Goal: Find specific page/section: Find specific page/section

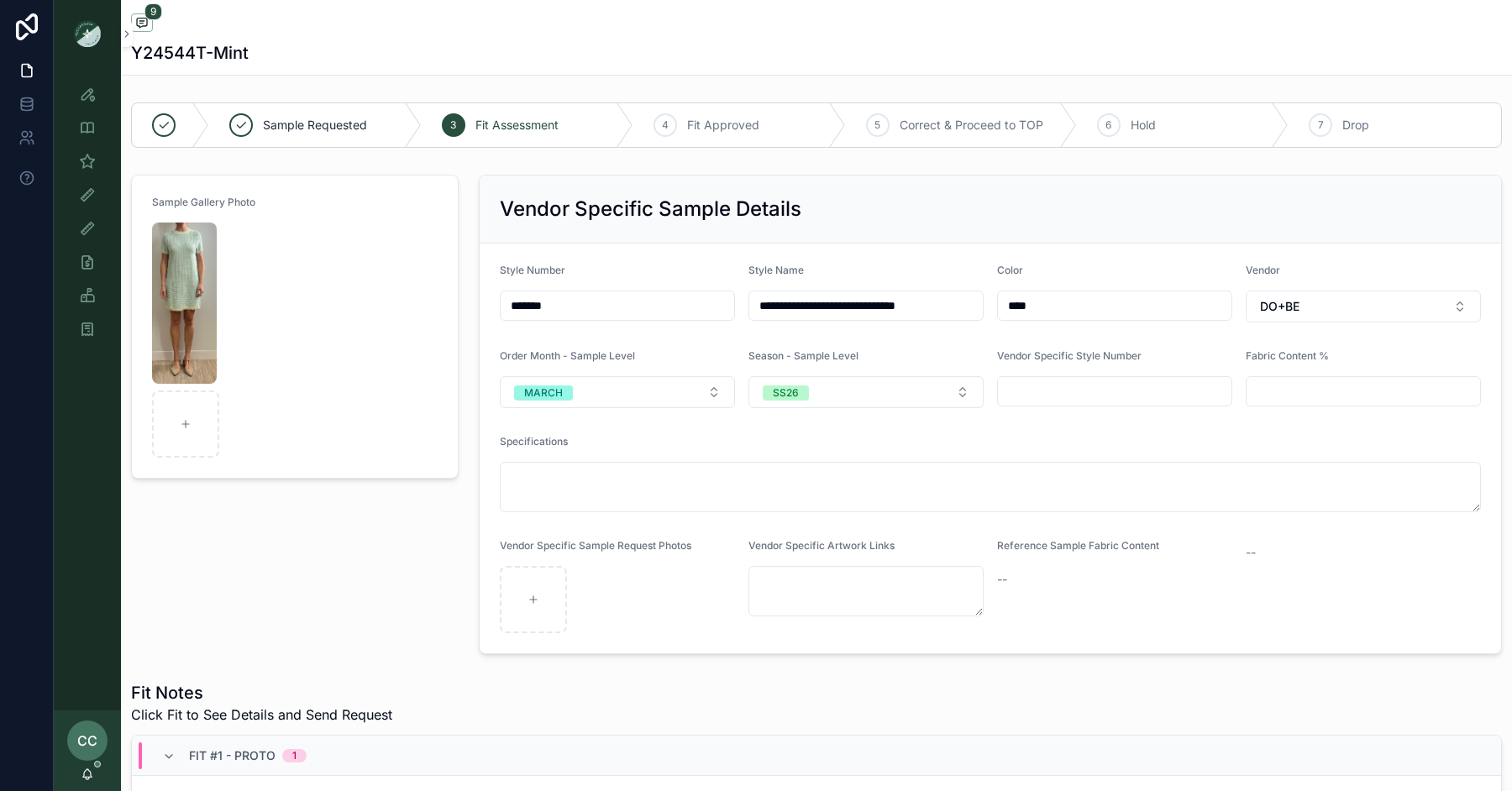
scroll to position [40, 0]
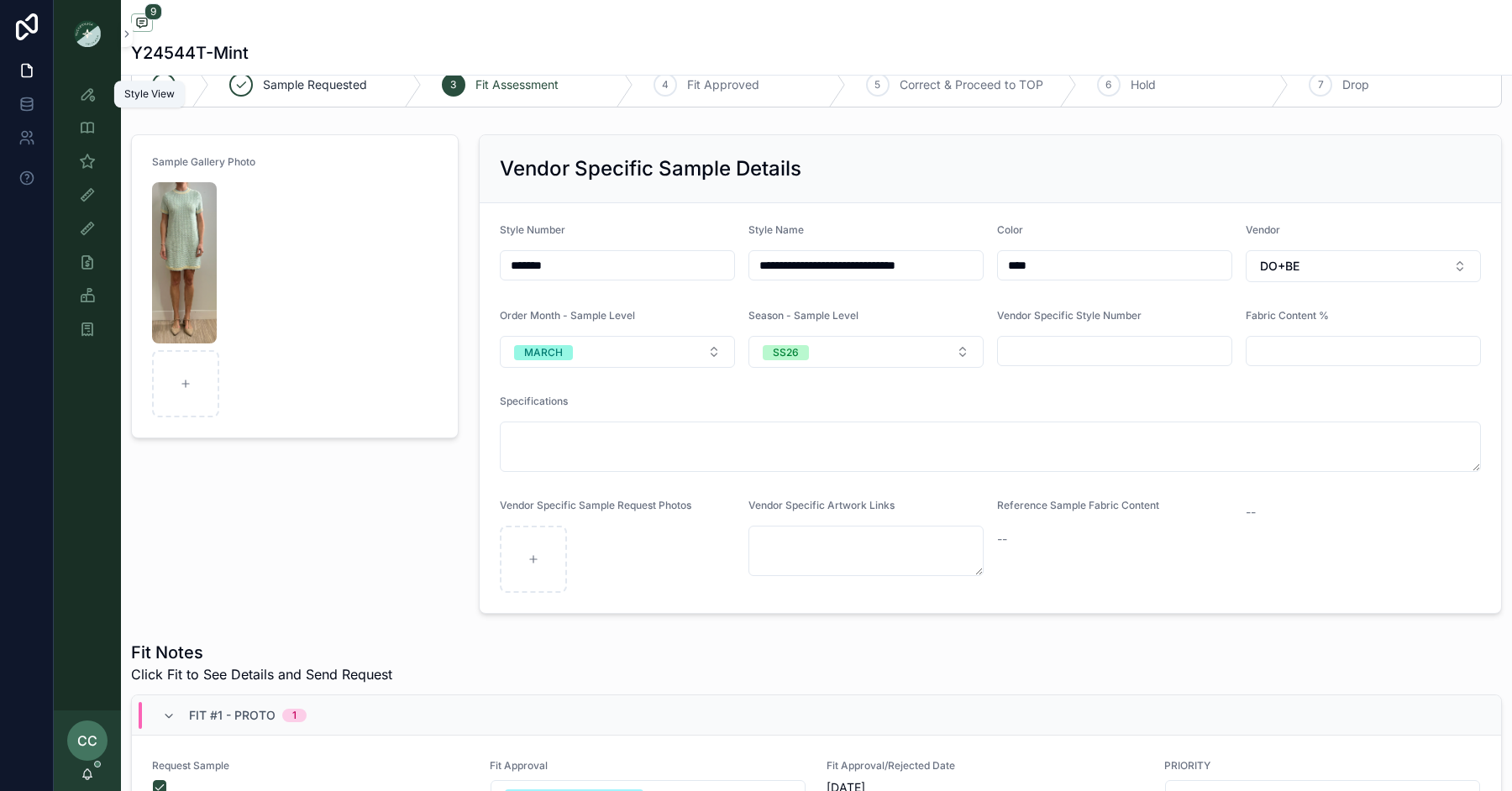
click at [88, 94] on icon "scrollable content" at bounding box center [88, 94] width 17 height 17
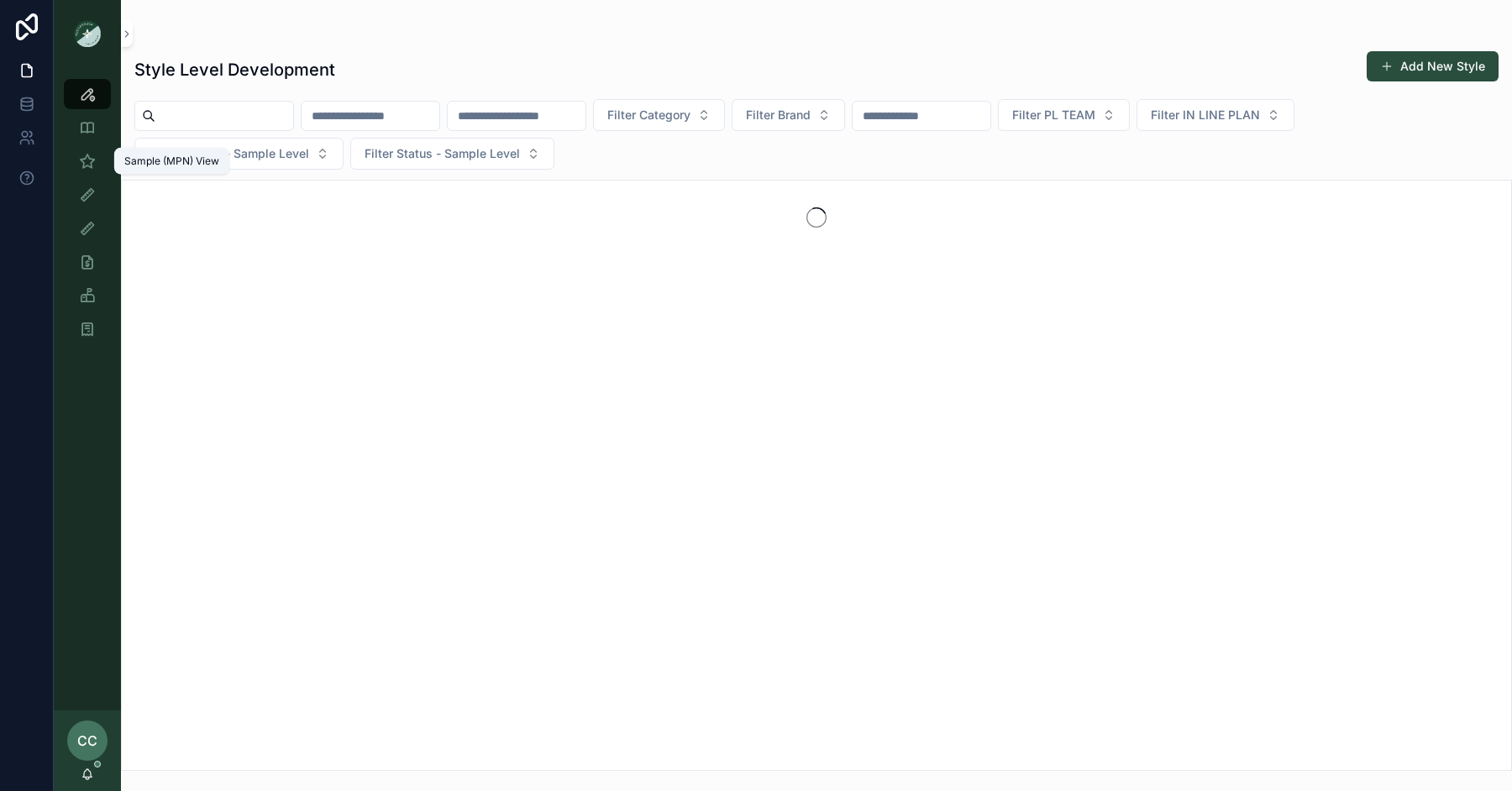
click at [82, 160] on icon "scrollable content" at bounding box center [88, 162] width 17 height 17
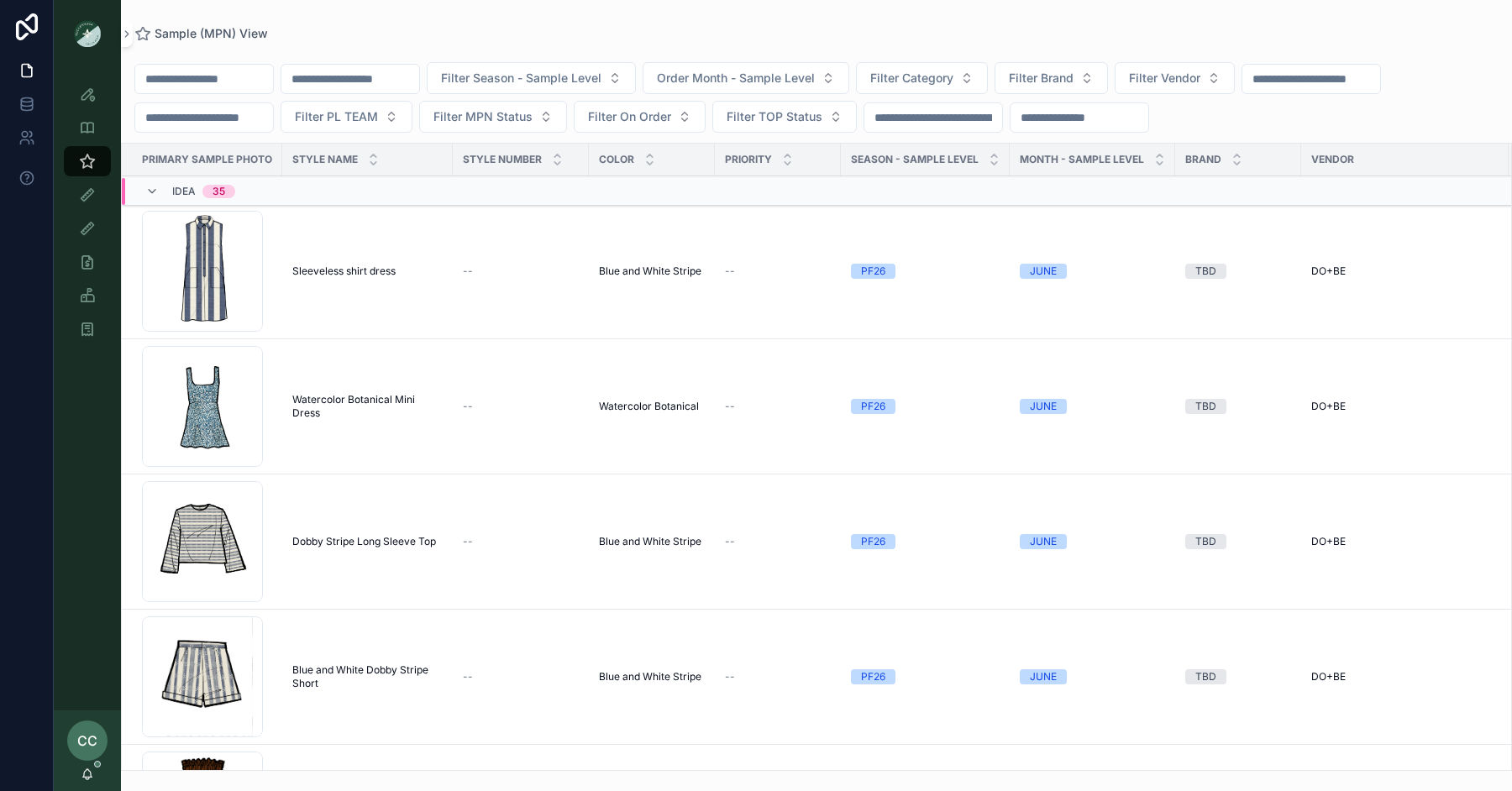
click at [367, 114] on span "Filter PL TEAM" at bounding box center [336, 117] width 83 height 17
click at [365, 207] on div "[GEOGRAPHIC_DATA]" at bounding box center [361, 211] width 234 height 27
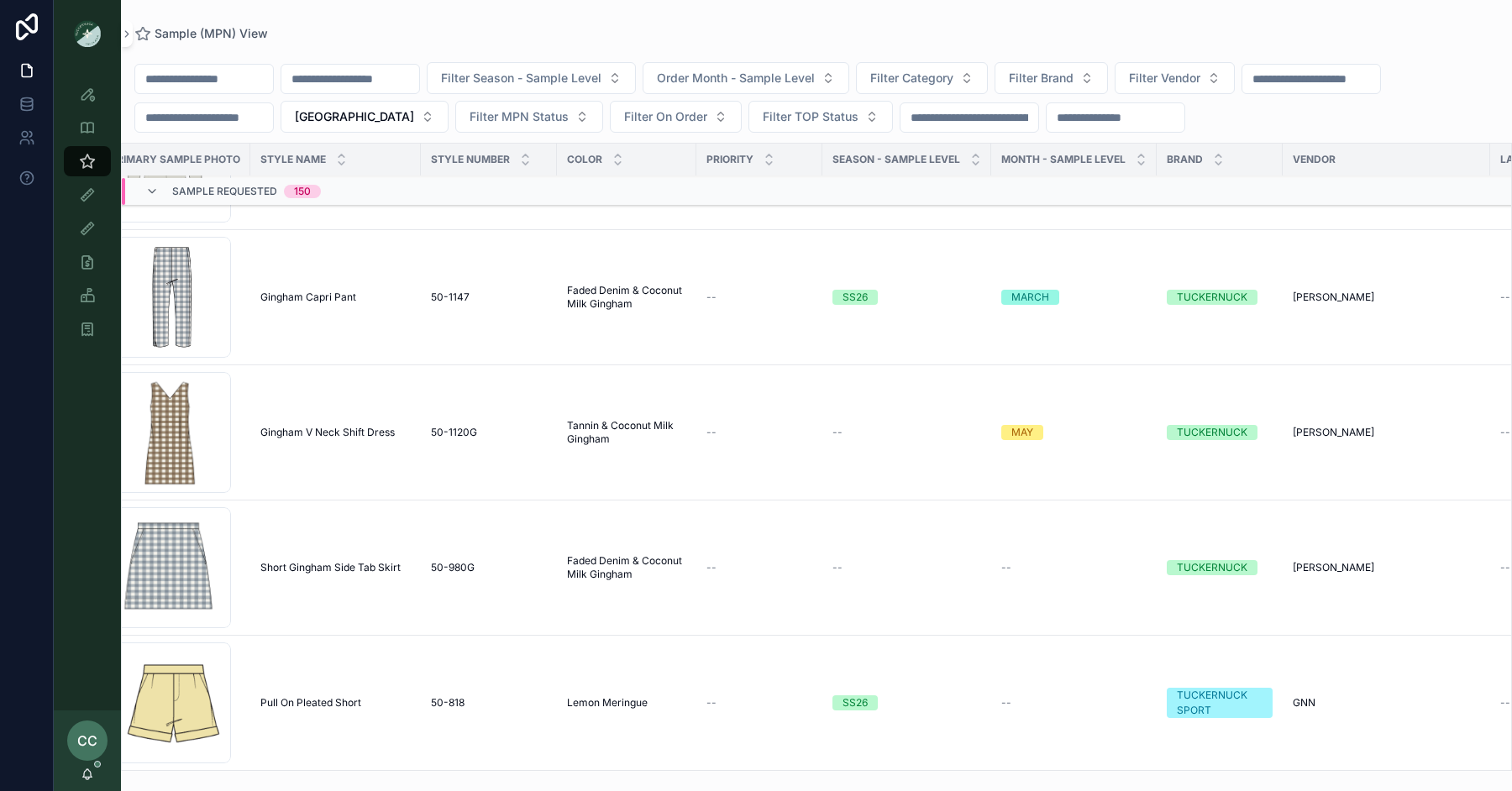
scroll to position [10330, 0]
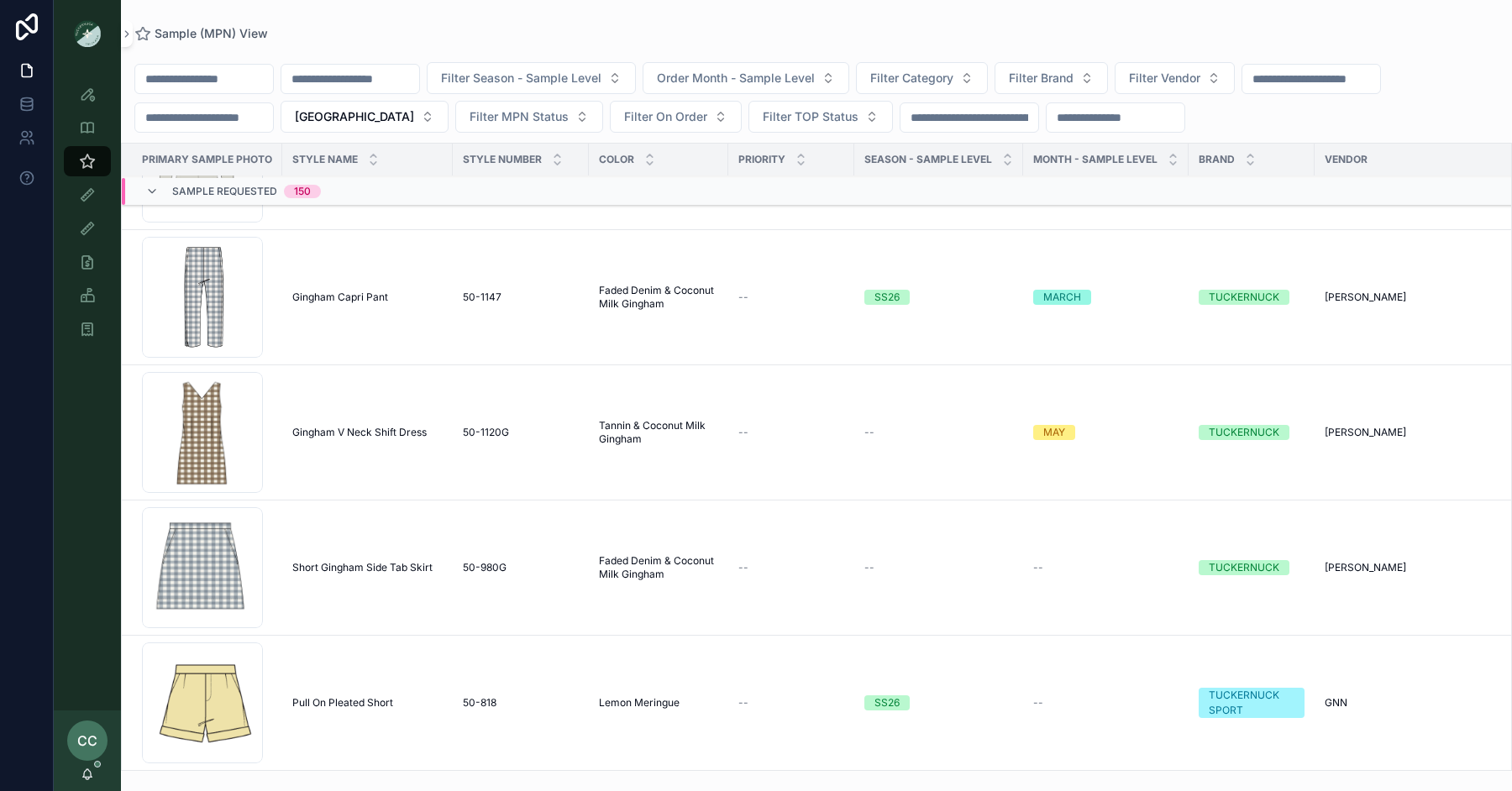
click at [366, 426] on span "Gingham V Neck Shift Dress" at bounding box center [359, 433] width 135 height 13
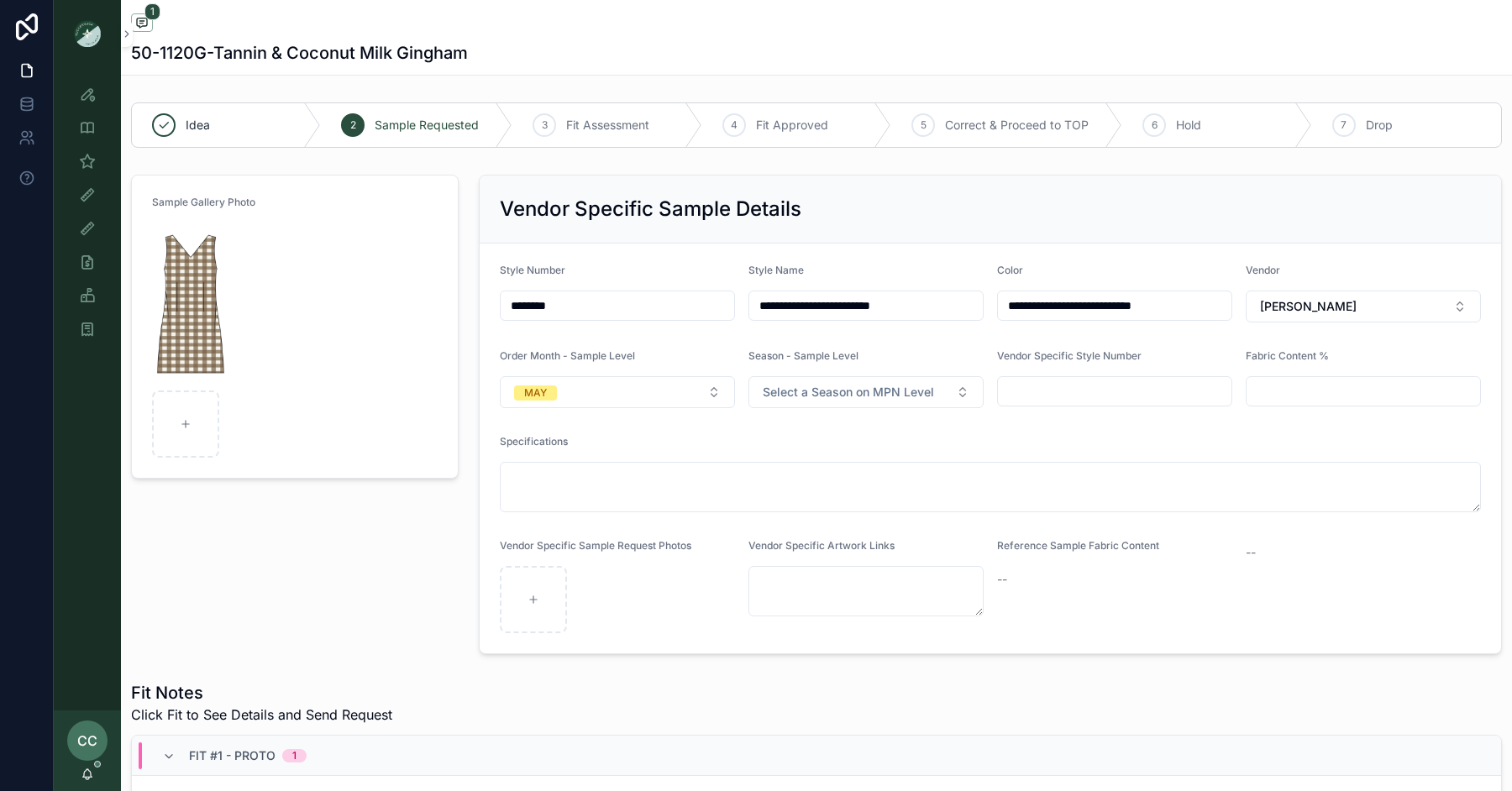
click at [631, 395] on button "MAY" at bounding box center [618, 392] width 236 height 32
type input "*****"
click at [555, 457] on span "MARCH" at bounding box center [536, 457] width 58 height 15
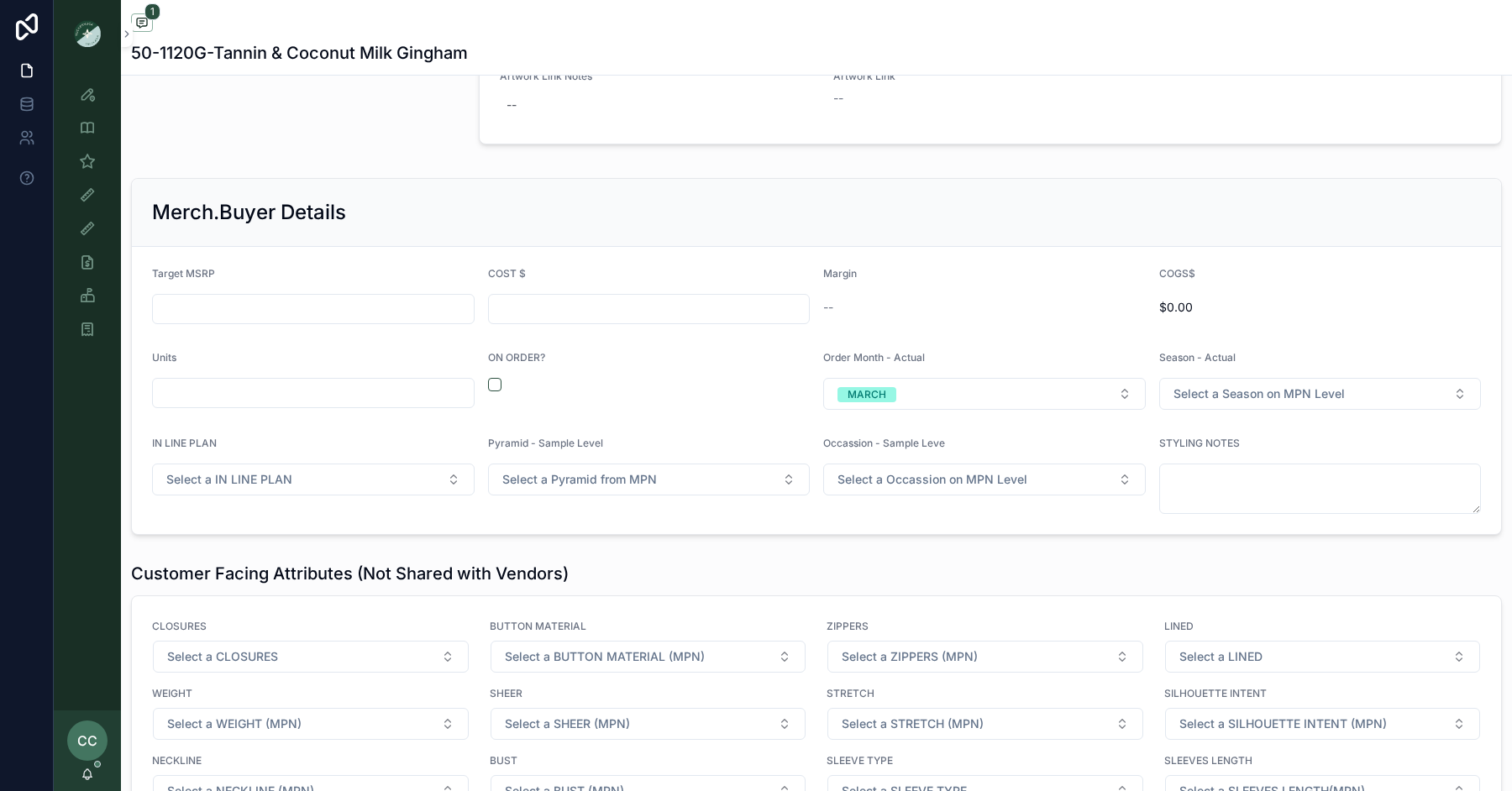
scroll to position [2118, 0]
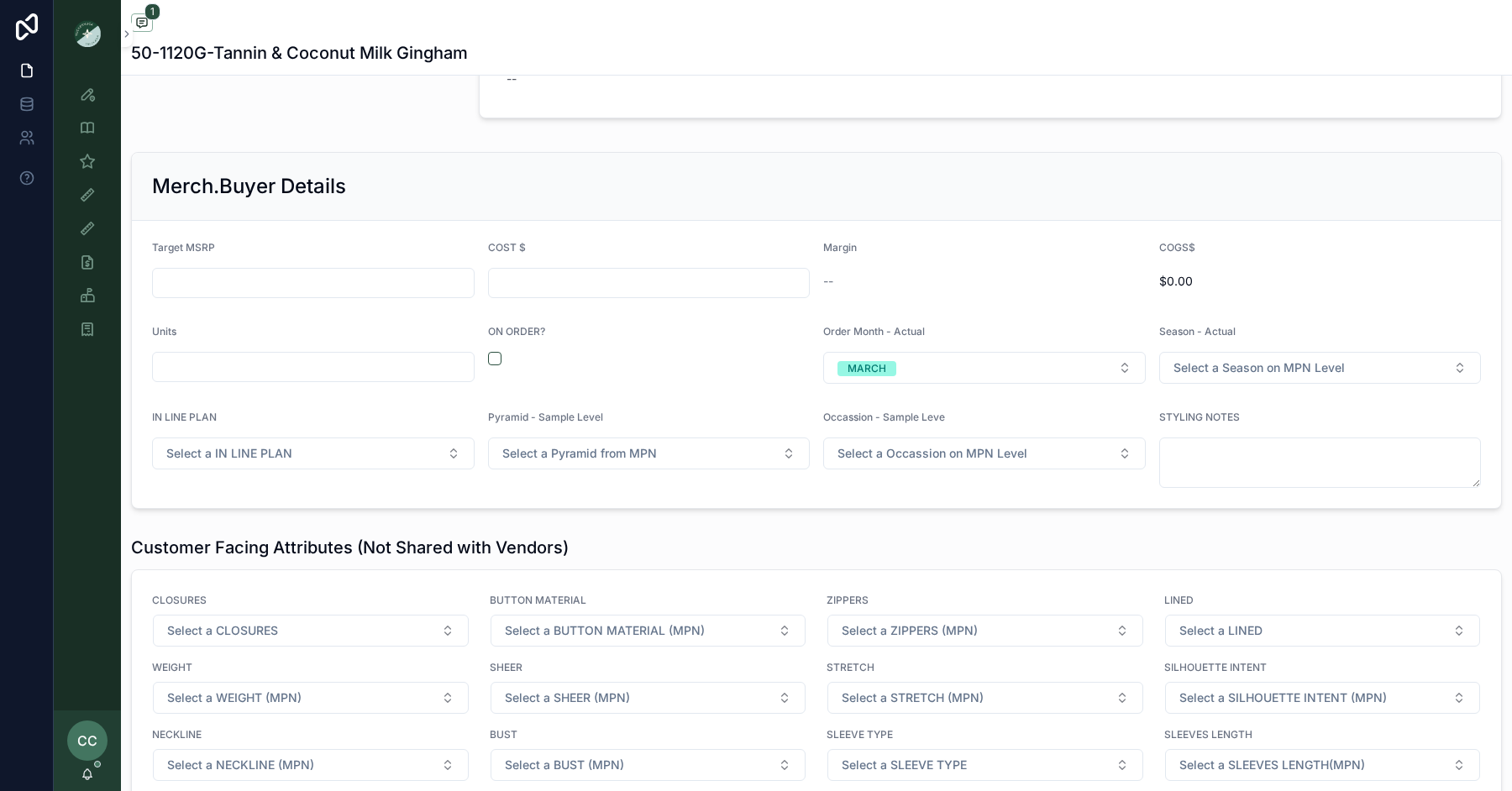
click at [500, 353] on button "scrollable content" at bounding box center [495, 358] width 13 height 13
type input "*****"
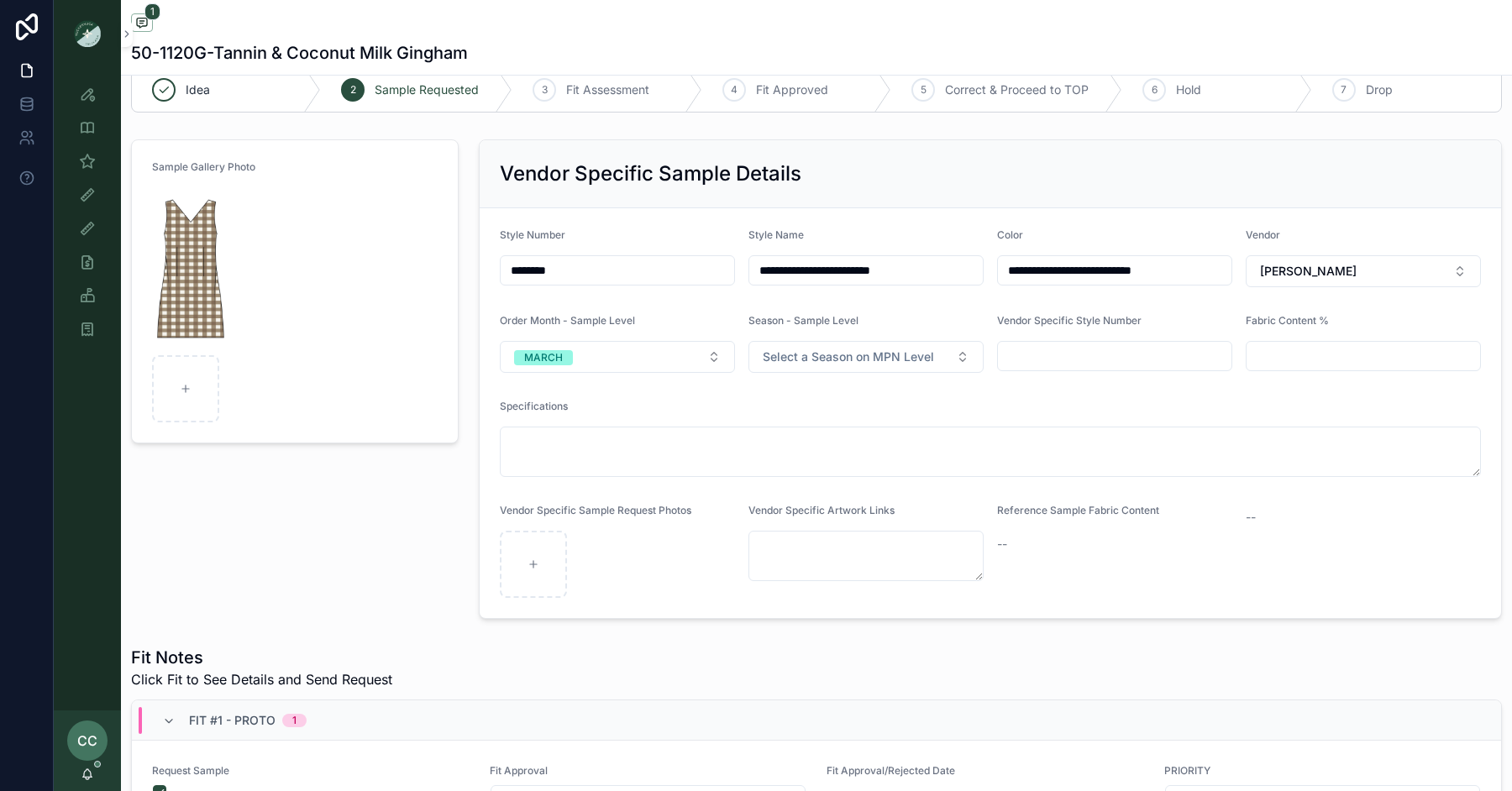
scroll to position [0, 0]
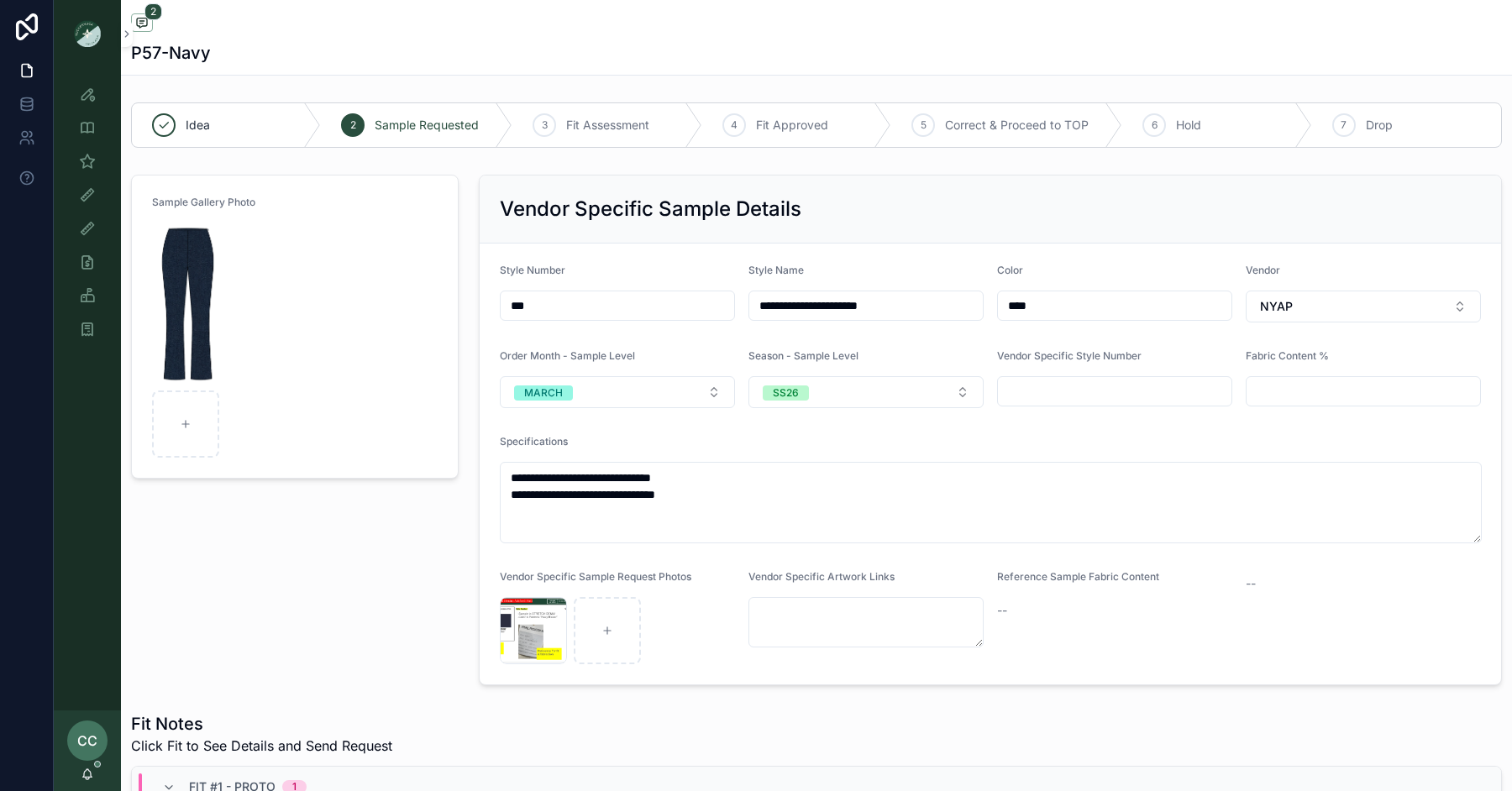
scroll to position [1296, 0]
